Goal: Task Accomplishment & Management: Complete application form

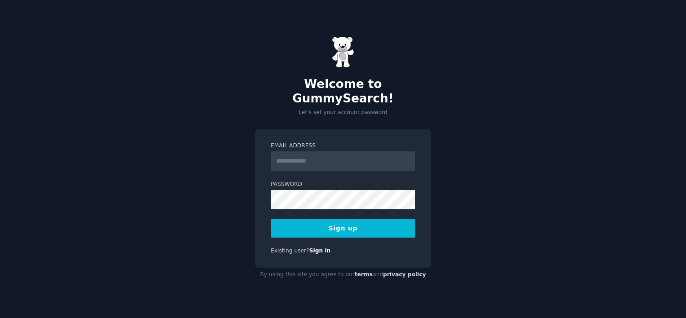
click at [311, 154] on input "Email Address" at bounding box center [343, 161] width 145 height 20
type input "**********"
click at [317, 221] on button "Sign up" at bounding box center [343, 228] width 145 height 19
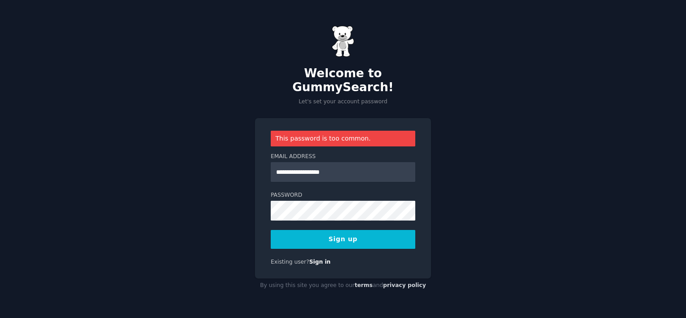
click at [331, 233] on button "Sign up" at bounding box center [343, 239] width 145 height 19
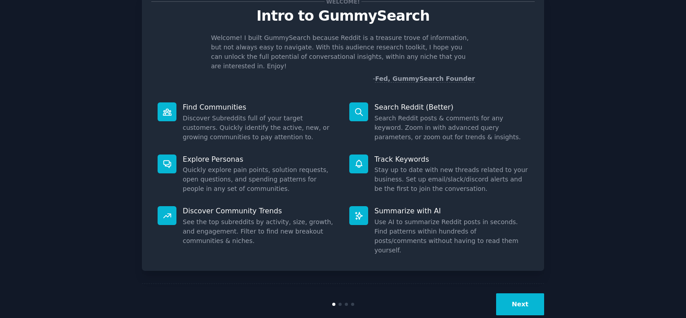
click at [518, 293] on button "Next" at bounding box center [520, 304] width 48 height 22
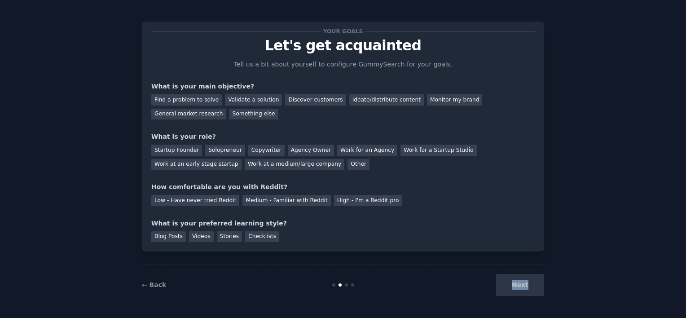
click at [518, 284] on div "Next" at bounding box center [477, 285] width 134 height 22
click at [331, 224] on div "What is your preferred learning style?" at bounding box center [342, 223] width 383 height 9
click at [326, 207] on div "Your goals Let's get acquainted Tell us a bit about yourself to configure Gummy…" at bounding box center [342, 136] width 383 height 211
click at [334, 200] on div "High - I'm a Reddit pro" at bounding box center [368, 200] width 68 height 11
click at [532, 297] on div "← Back Next" at bounding box center [343, 284] width 402 height 41
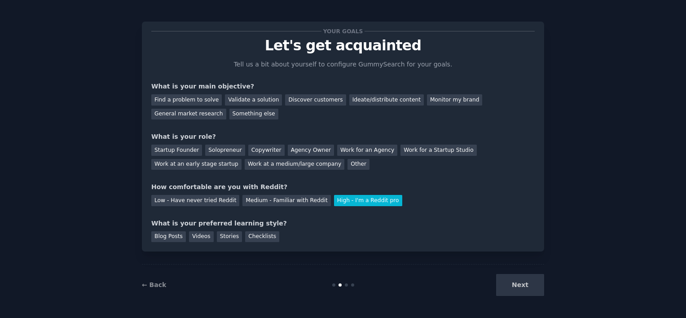
click at [512, 279] on div "Next" at bounding box center [477, 285] width 134 height 22
click at [340, 153] on div "Work for an Agency" at bounding box center [367, 150] width 60 height 11
drag, startPoint x: 340, startPoint y: 153, endPoint x: 311, endPoint y: 98, distance: 62.5
click at [310, 98] on div "Discover customers" at bounding box center [315, 99] width 61 height 11
click at [512, 284] on div "Next" at bounding box center [477, 285] width 134 height 22
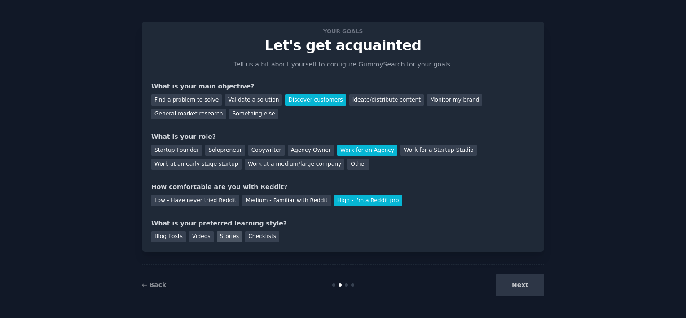
drag, startPoint x: 212, startPoint y: 239, endPoint x: 216, endPoint y: 236, distance: 4.8
click at [217, 238] on div "Stories" at bounding box center [229, 236] width 25 height 11
click at [518, 289] on button "Next" at bounding box center [520, 285] width 48 height 22
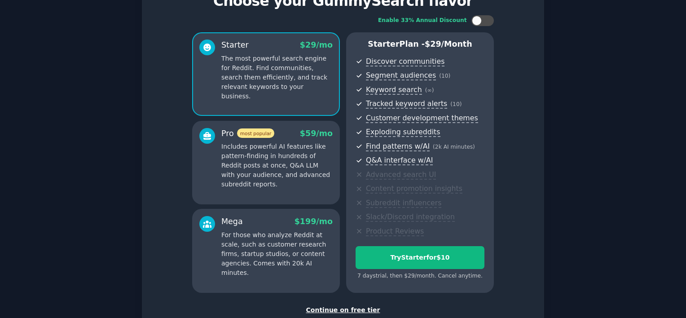
scroll to position [48, 0]
click at [288, 172] on p "Includes powerful AI features like pattern-finding in hundreds of Reddit posts …" at bounding box center [276, 164] width 111 height 47
